Goal: Information Seeking & Learning: Learn about a topic

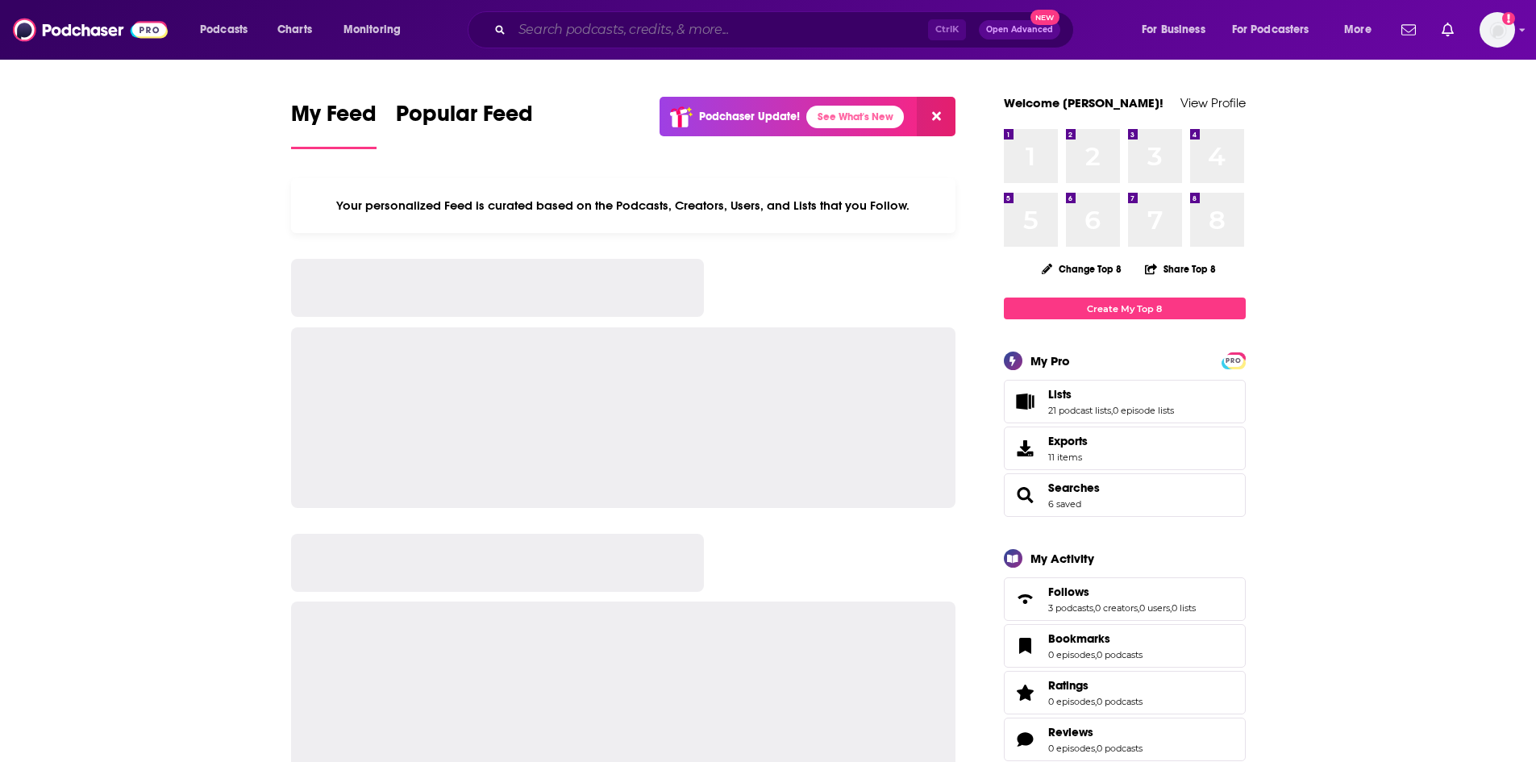
click at [817, 35] on input "Search podcasts, credits, & more..." at bounding box center [720, 30] width 416 height 26
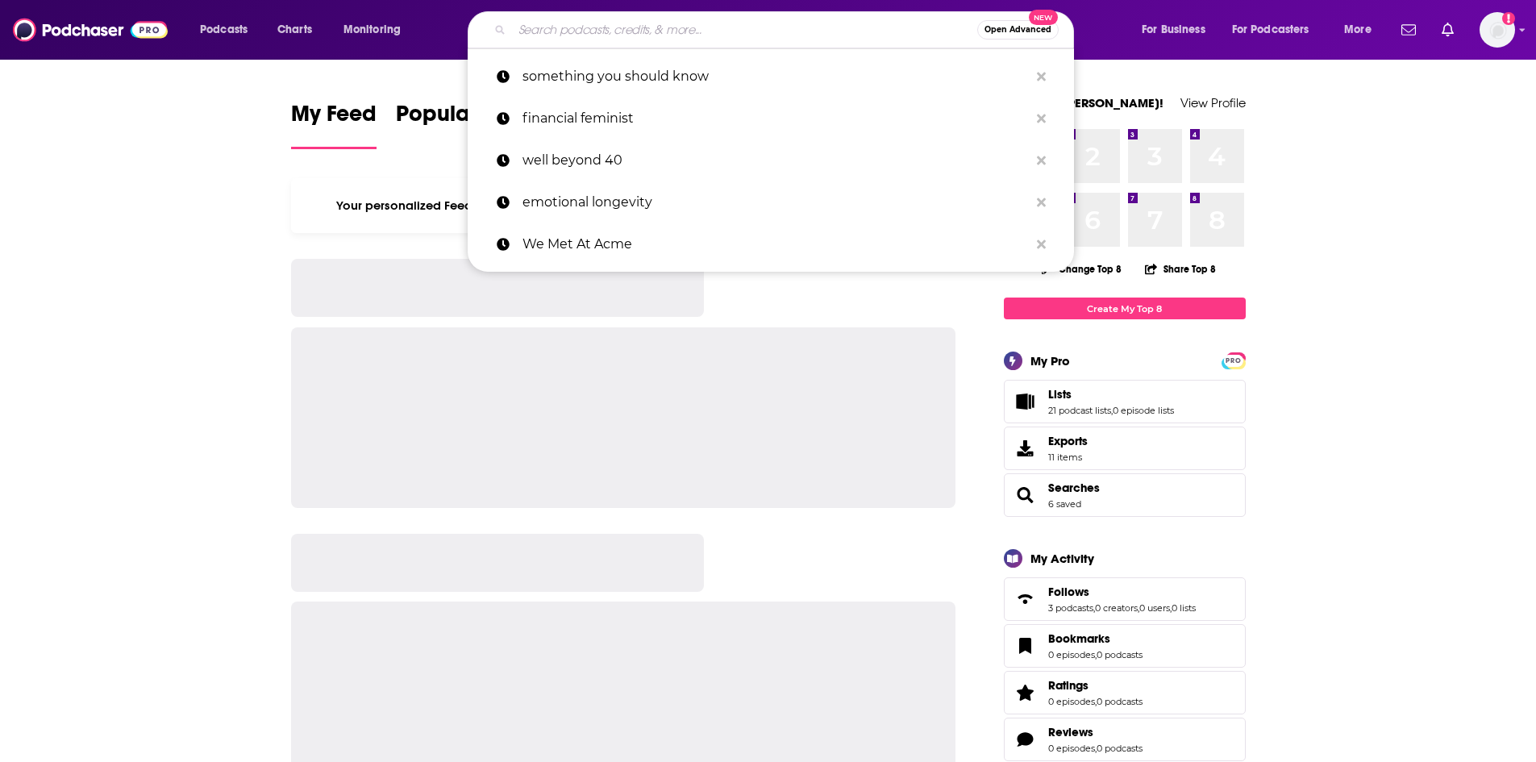
paste input "[URL][DOMAIN_NAME][PERSON_NAME]"
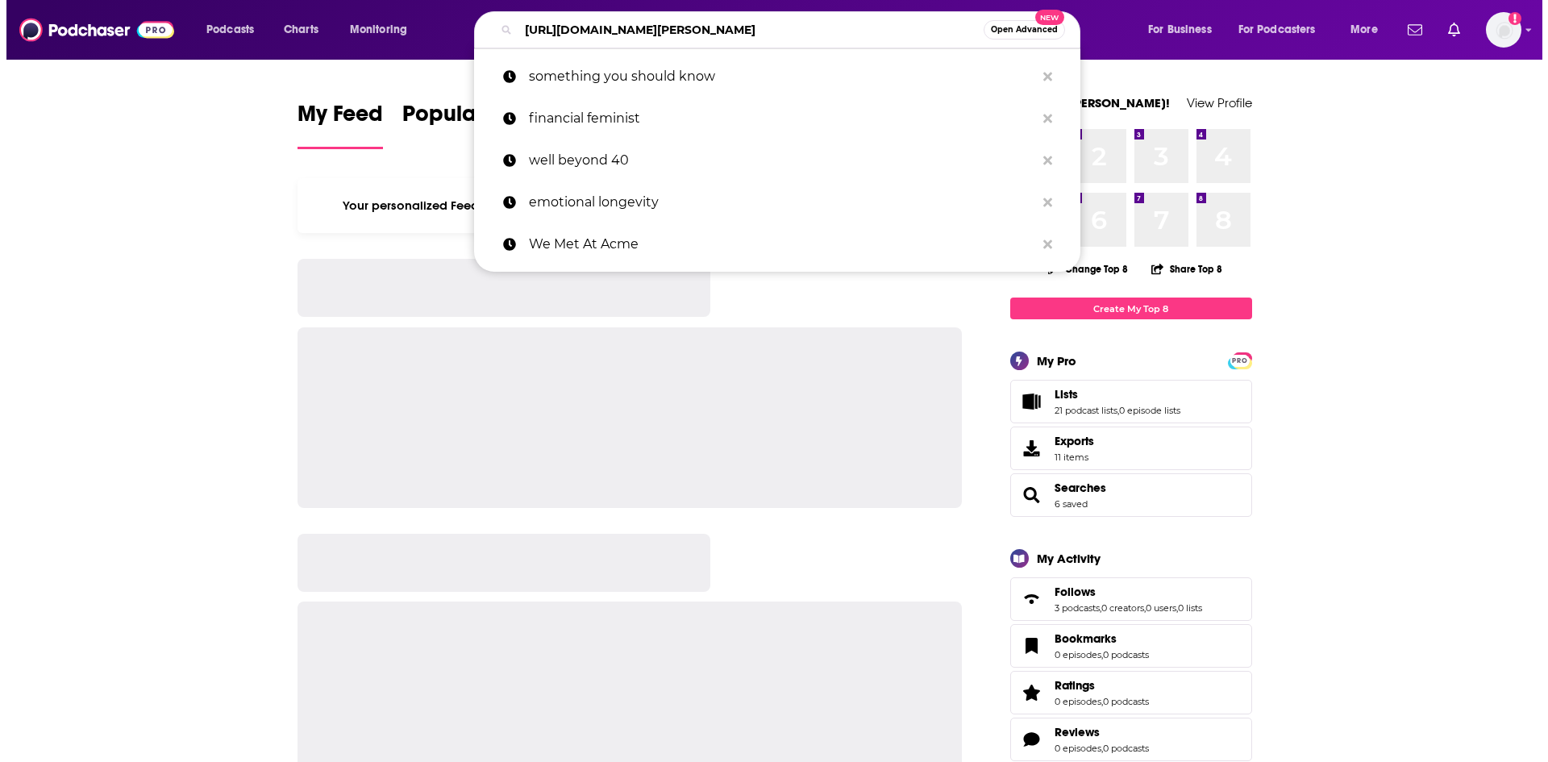
scroll to position [0, 79]
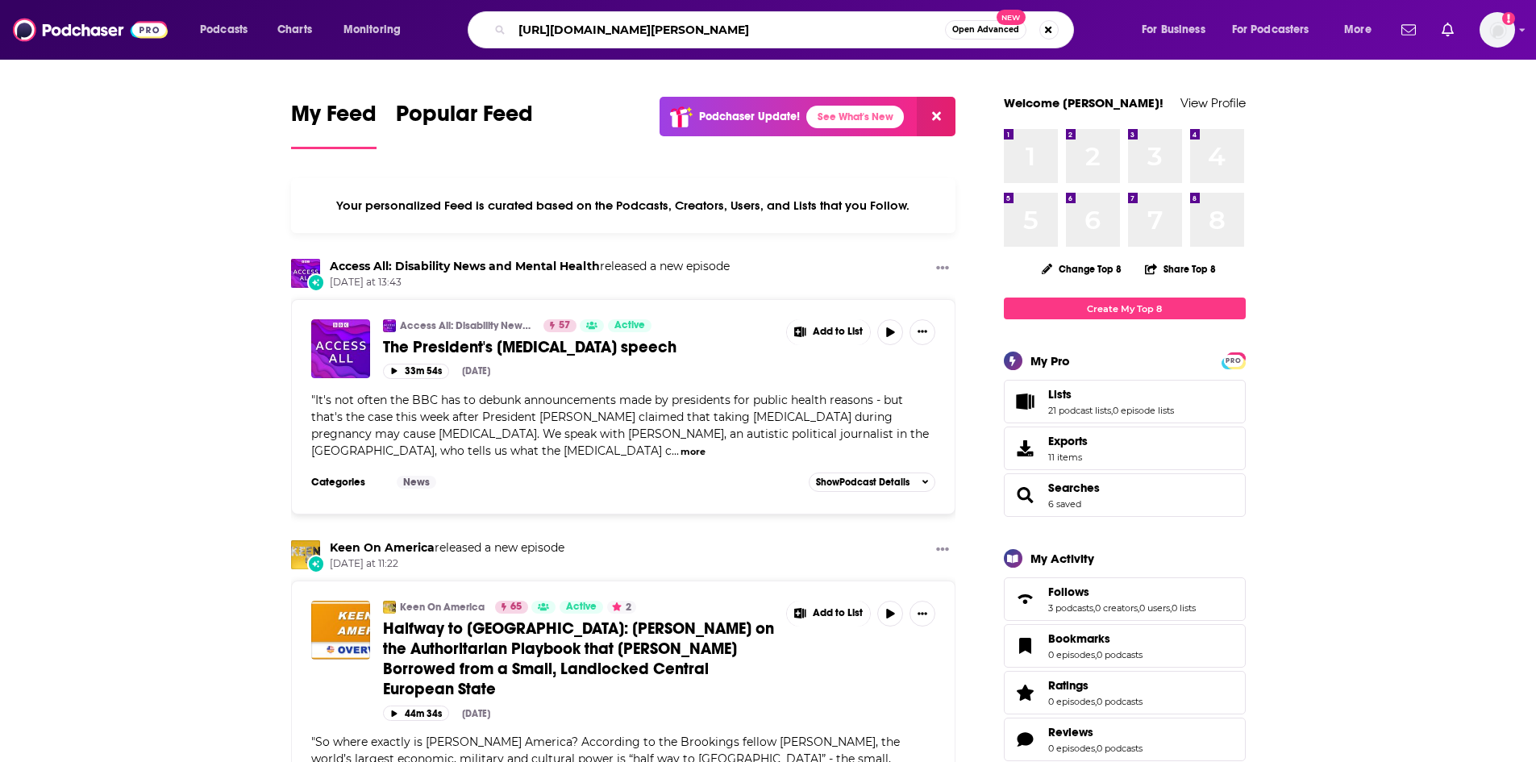
type input "[URL][DOMAIN_NAME][PERSON_NAME]"
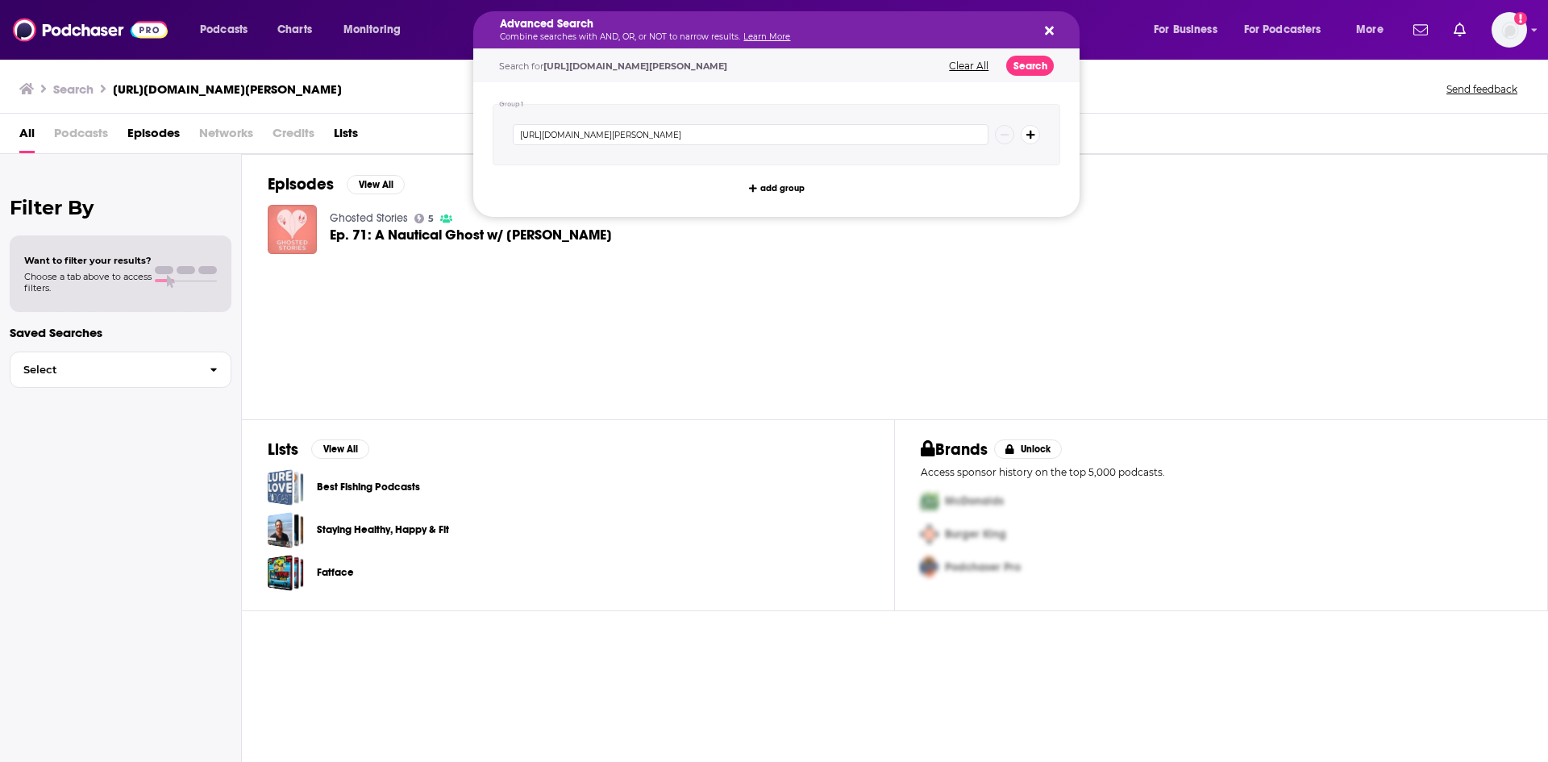
click at [1043, 31] on button "Search podcasts, credits, & more..." at bounding box center [1046, 29] width 13 height 13
drag, startPoint x: 524, startPoint y: 34, endPoint x: 1237, endPoint y: 44, distance: 712.7
click at [1048, 31] on icon "Search podcasts, credits, & more..." at bounding box center [1049, 31] width 9 height 9
drag, startPoint x: 917, startPoint y: 35, endPoint x: 339, endPoint y: 28, distance: 578.0
click at [1049, 27] on icon "Search podcasts, credits, & more..." at bounding box center [1049, 30] width 9 height 13
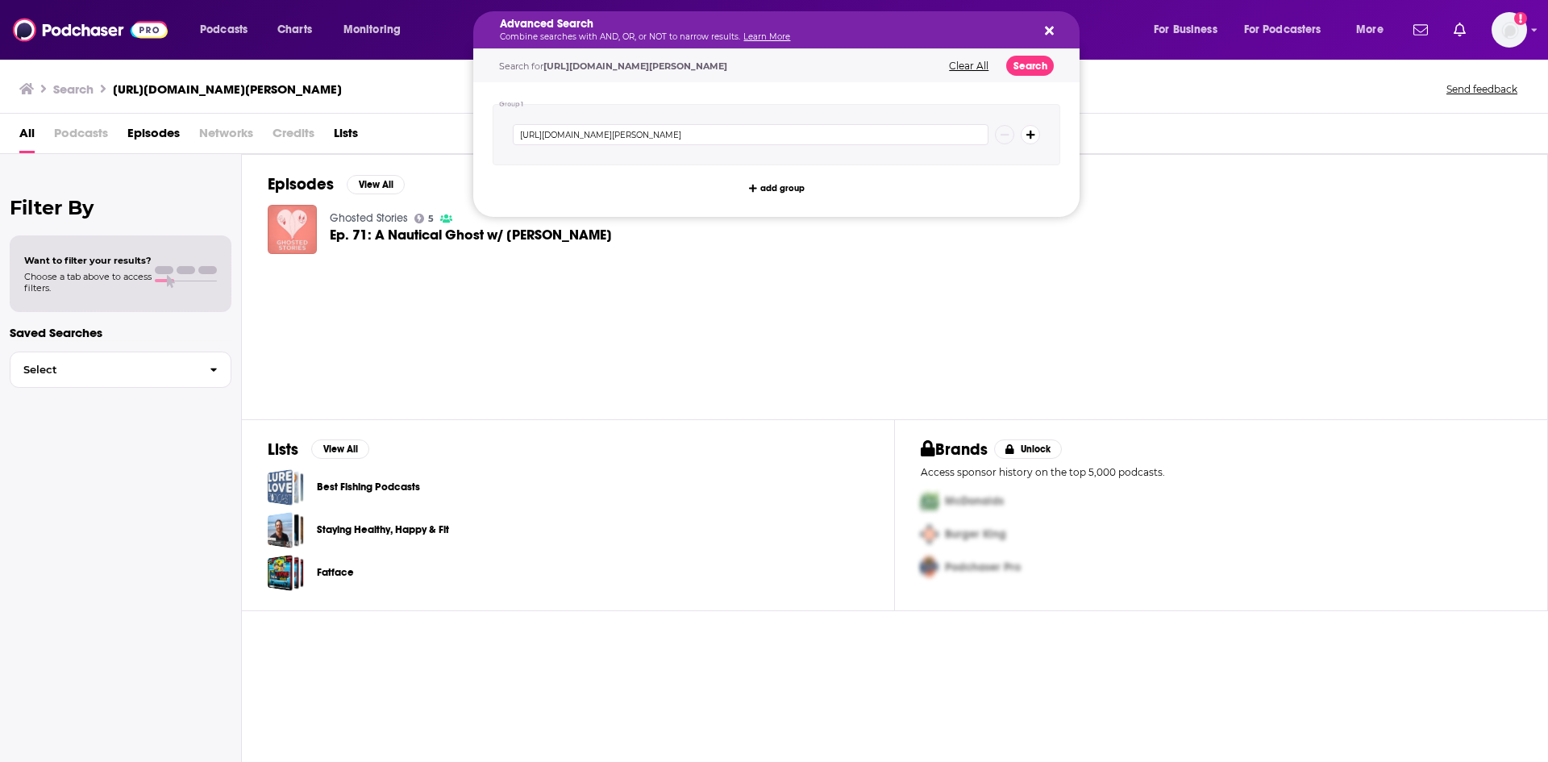
drag, startPoint x: 900, startPoint y: 32, endPoint x: 882, endPoint y: 32, distance: 17.7
click at [968, 64] on button "Clear All" at bounding box center [968, 65] width 49 height 11
click at [807, 239] on div "Podcasts Charts Monitoring Advanced Search Combine searches with AND, OR, or NO…" at bounding box center [774, 381] width 1548 height 762
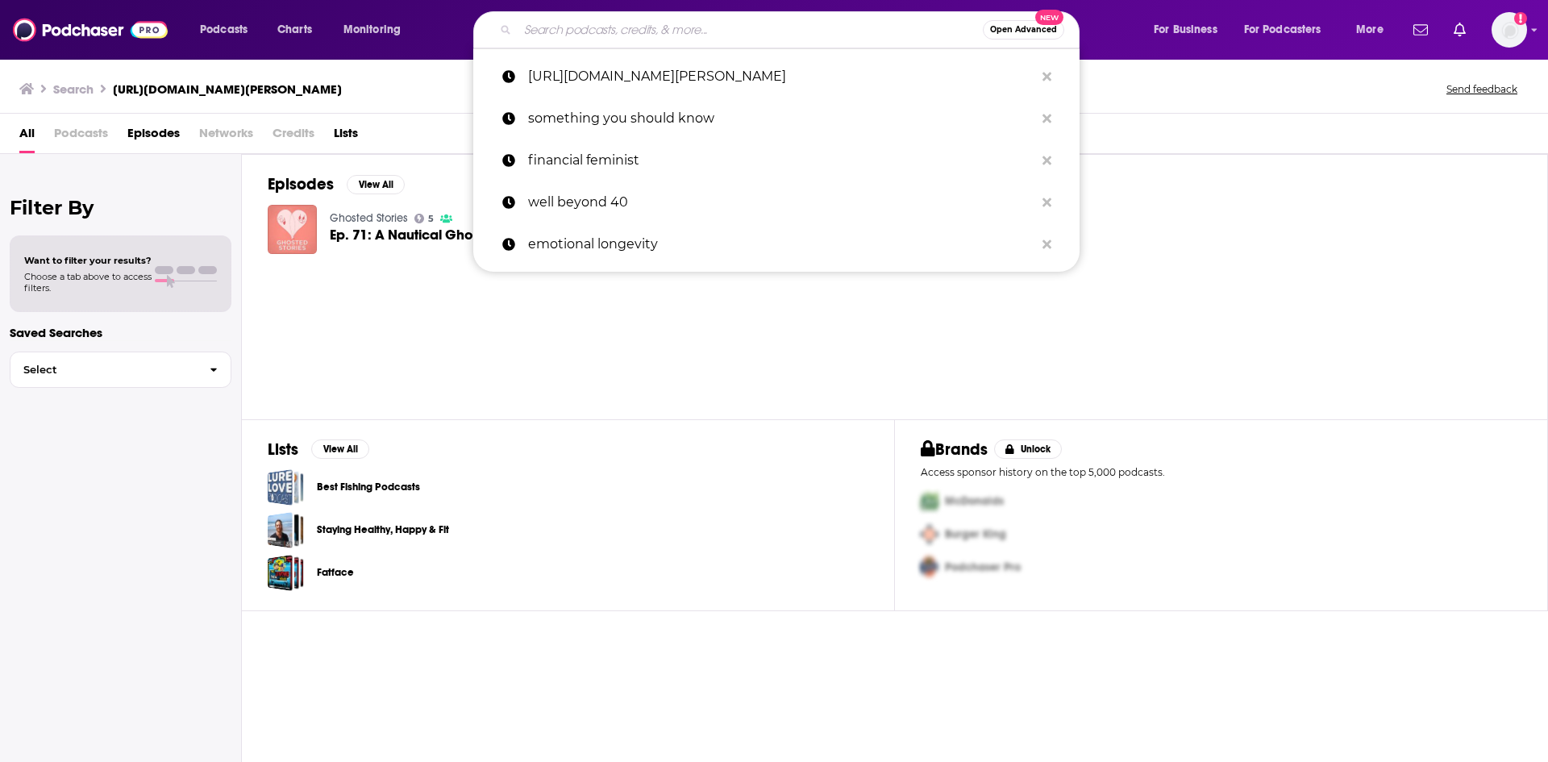
click at [59, 563] on div "Filter By Want to filter your results? Choose a tab above to access filters. Sa…" at bounding box center [121, 535] width 242 height 762
click at [103, 33] on img at bounding box center [90, 30] width 155 height 31
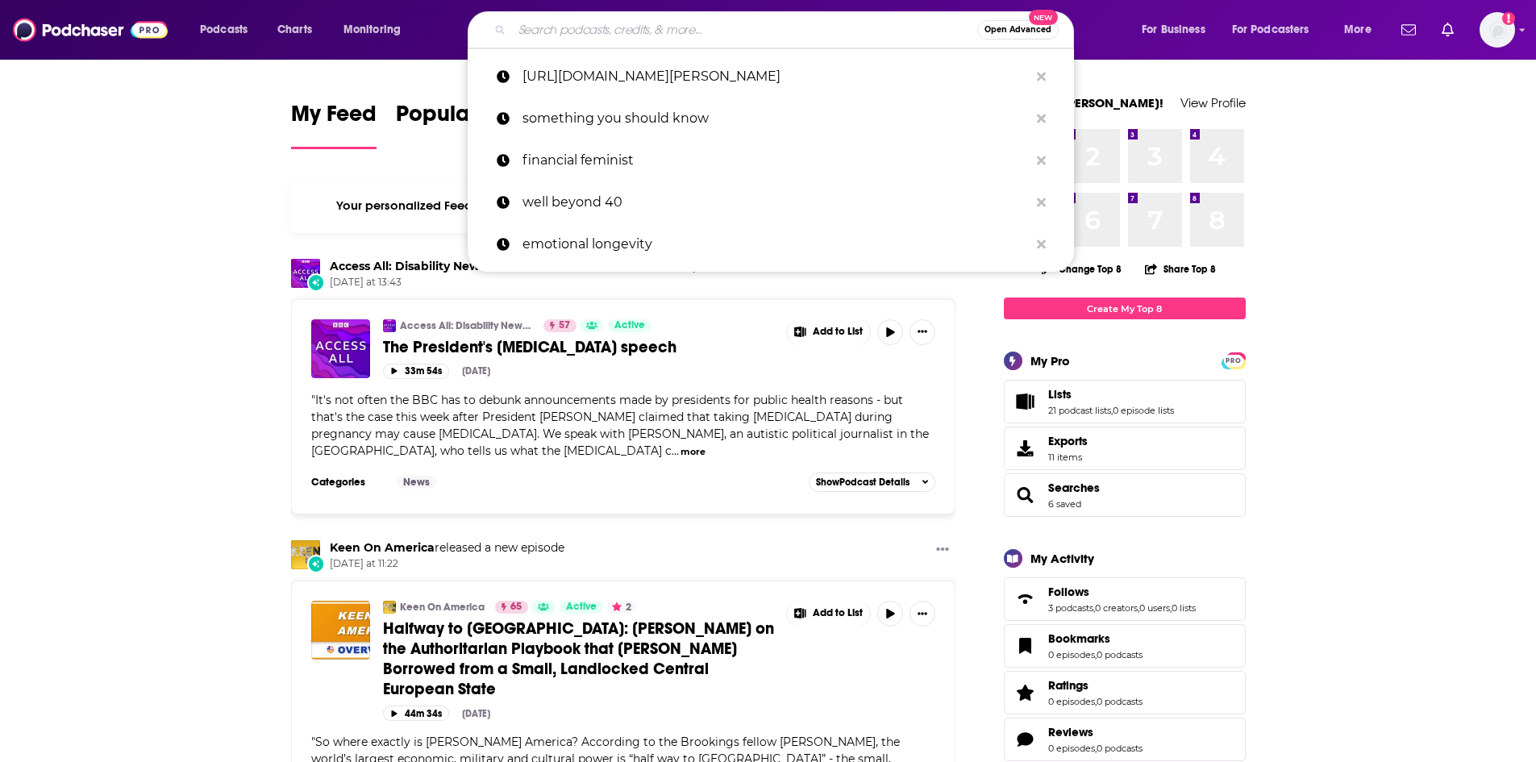
click at [647, 31] on input "Search podcasts, credits, & more..." at bounding box center [744, 30] width 465 height 26
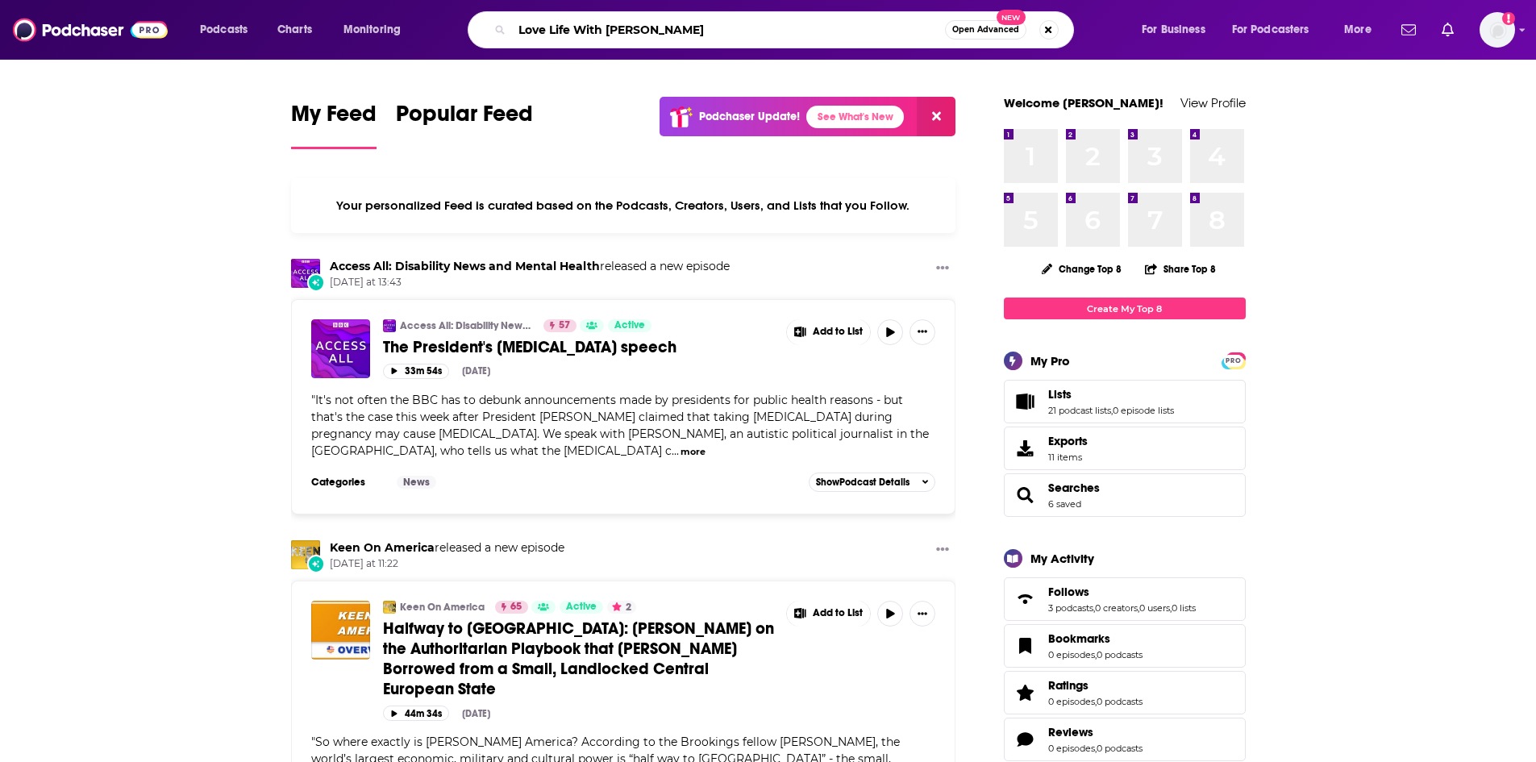
type input "Love Life With [PERSON_NAME]"
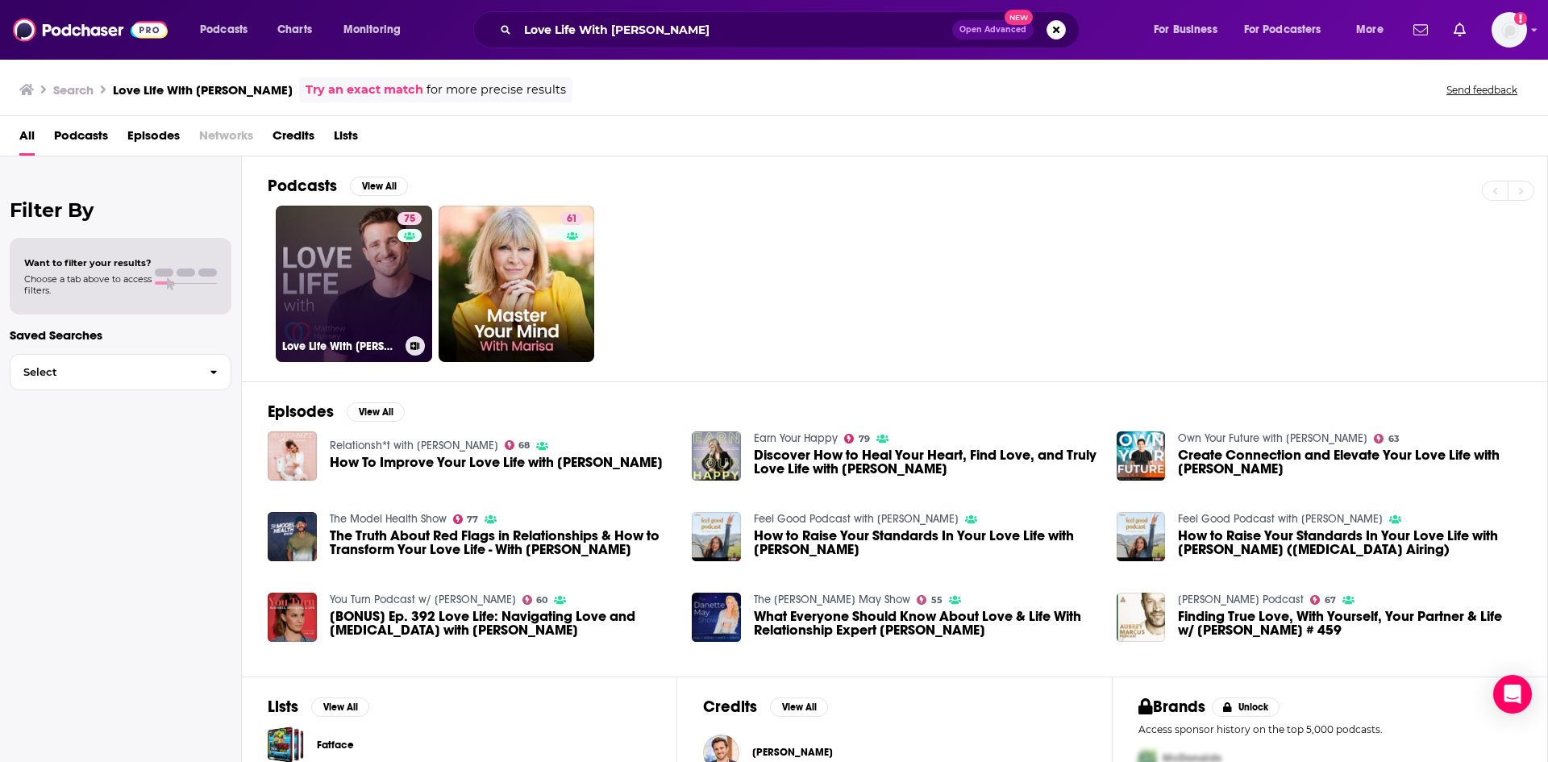
click at [367, 295] on link "75 Love Life With [PERSON_NAME]" at bounding box center [354, 284] width 156 height 156
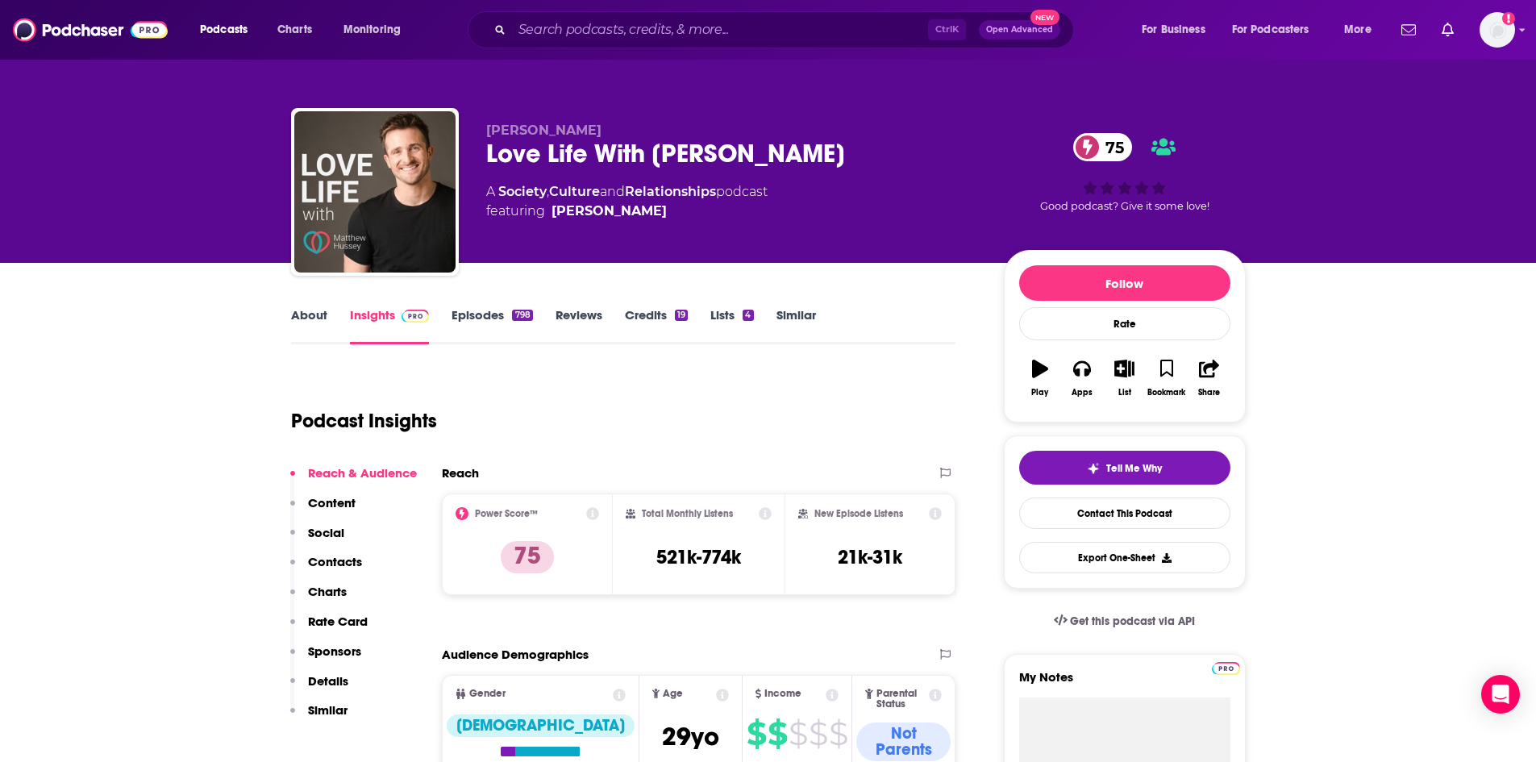
click at [306, 322] on link "About" at bounding box center [309, 325] width 36 height 37
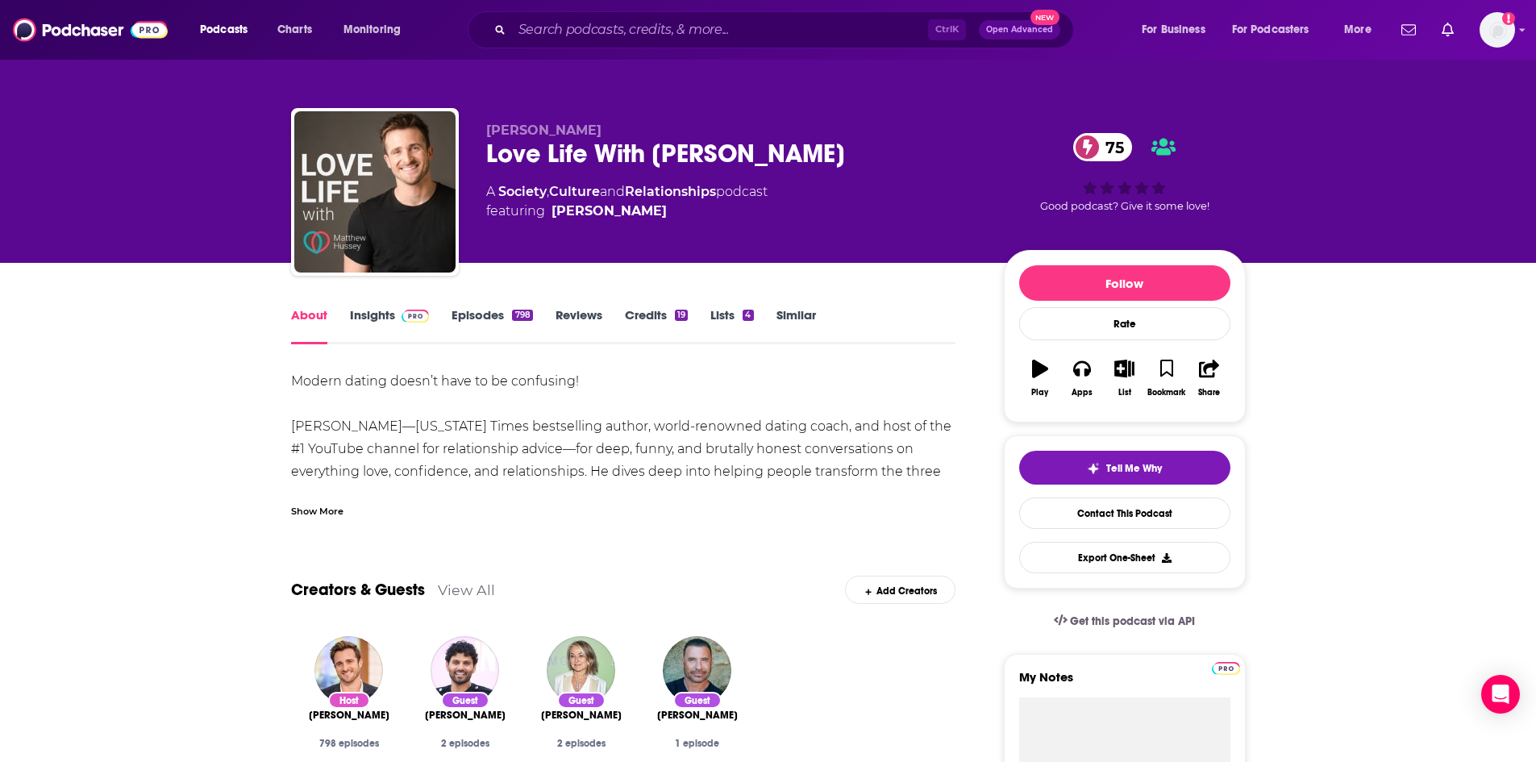
click at [320, 514] on div "Show More" at bounding box center [317, 509] width 52 height 15
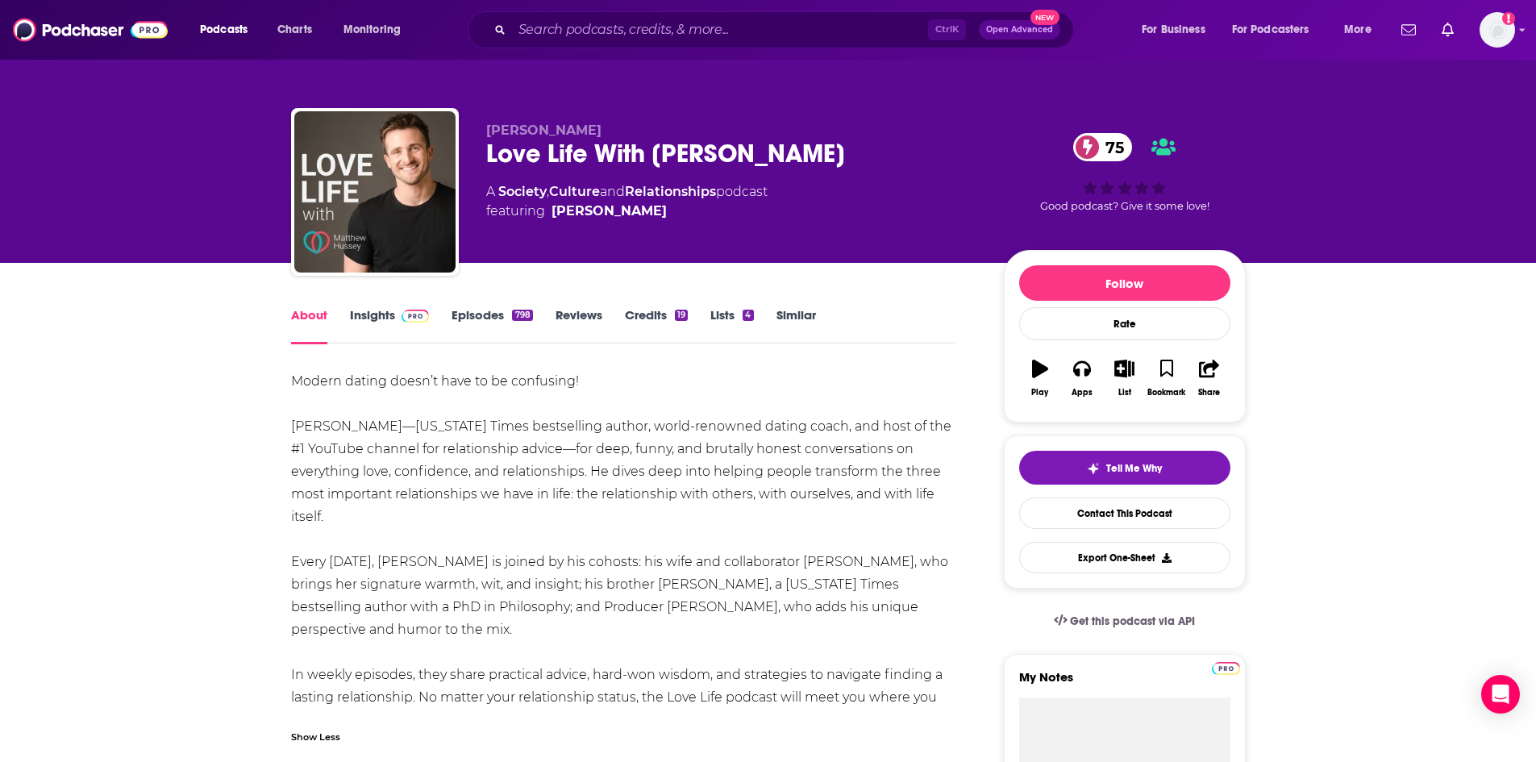
drag, startPoint x: 295, startPoint y: 627, endPoint x: 262, endPoint y: 429, distance: 201.0
copy div "[PERSON_NAME]—[US_STATE] Times bestselling author, world-renowned dating coach,…"
